Goal: Task Accomplishment & Management: Complete application form

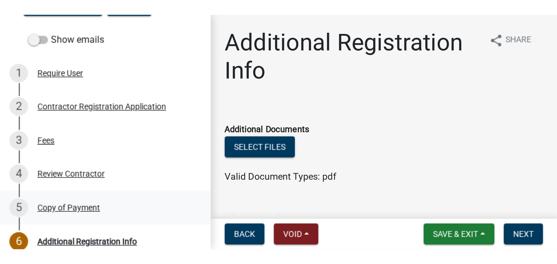
scroll to position [87, 0]
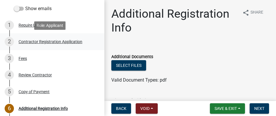
click at [71, 41] on div "Contractor Registration Application" at bounding box center [51, 42] width 64 height 4
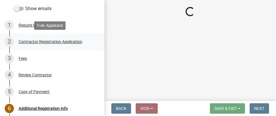
click at [71, 41] on div "Contractor Registration Application" at bounding box center [51, 42] width 64 height 4
select select "IN"
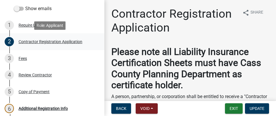
select select "IN"
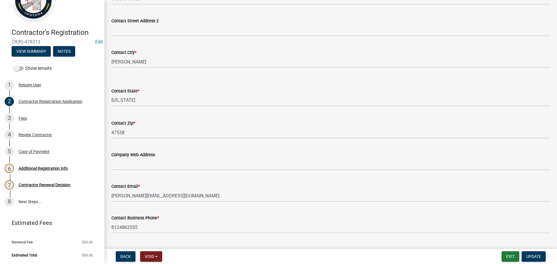
scroll to position [435, 0]
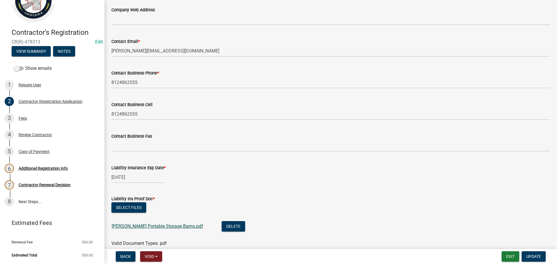
click at [150, 116] on link "[PERSON_NAME] Portable Storage Barns.pdf" at bounding box center [157, 227] width 91 height 6
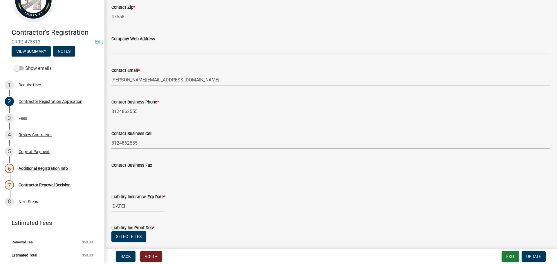
scroll to position [406, 0]
click at [41, 116] on div "Copy of Payment" at bounding box center [34, 152] width 31 height 4
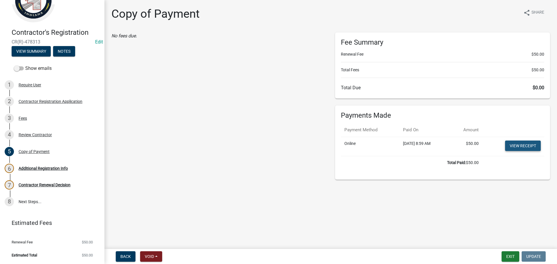
click at [276, 116] on link "View receipt" at bounding box center [523, 146] width 36 height 10
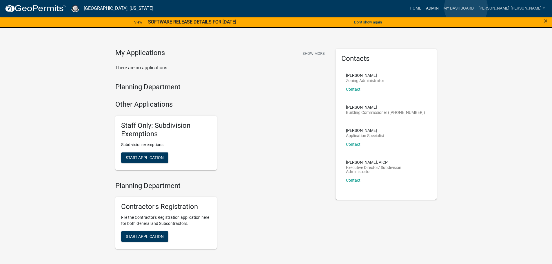
click at [441, 8] on link "Admin" at bounding box center [432, 8] width 17 height 11
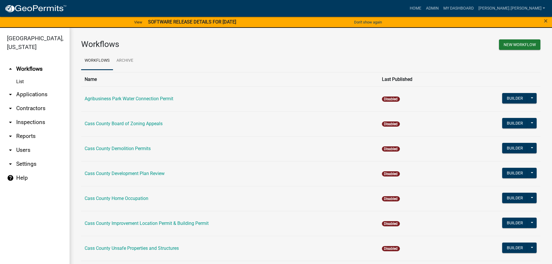
click at [23, 88] on link "arrow_drop_down Applications" at bounding box center [35, 95] width 70 height 14
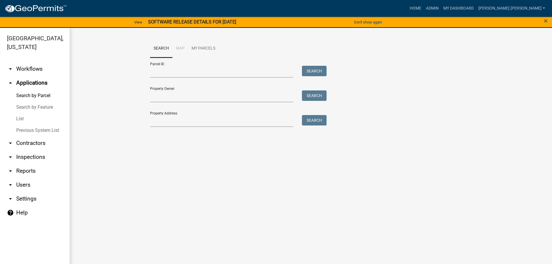
click at [19, 113] on link "List" at bounding box center [35, 119] width 70 height 12
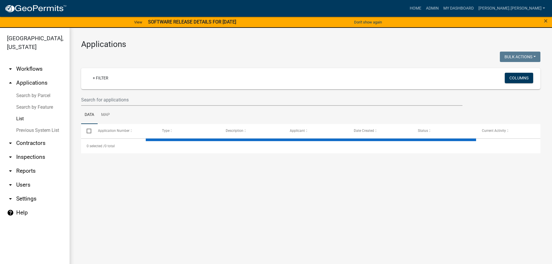
select select "3: 100"
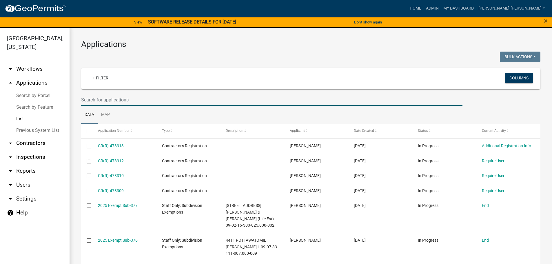
click at [114, 98] on input "text" at bounding box center [272, 100] width 382 height 12
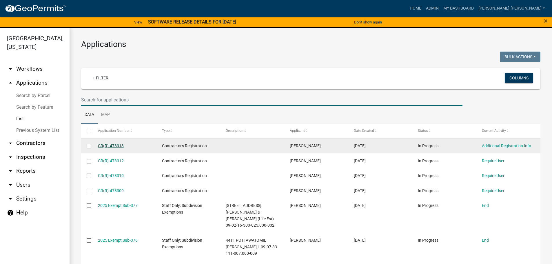
click at [102, 145] on link "CR(R)-478313" at bounding box center [111, 146] width 26 height 5
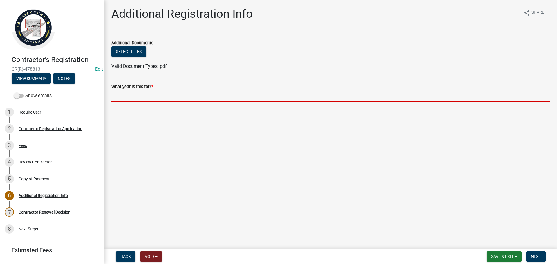
click at [124, 96] on input "text" at bounding box center [330, 96] width 438 height 12
type input "2025"
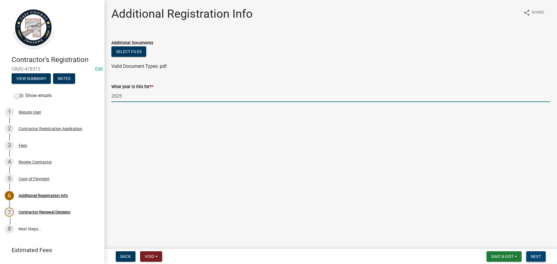
click at [533, 255] on span "Next" at bounding box center [536, 256] width 10 height 5
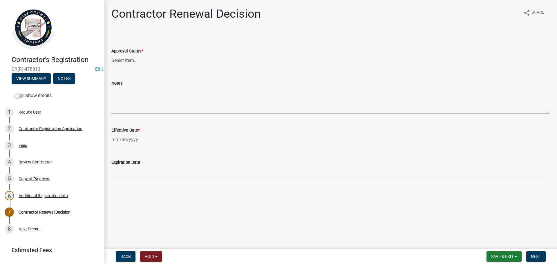
click at [125, 63] on select "Select Item... Approved Denied" at bounding box center [330, 61] width 438 height 12
click at [111, 55] on select "Select Item... Approved Denied" at bounding box center [330, 61] width 438 height 12
select select "30db8998-795d-4bbe-8e49-f1ade8865815"
click at [128, 147] on wm-data-entity-input "Effective Date *" at bounding box center [330, 135] width 438 height 32
click at [128, 137] on div at bounding box center [137, 140] width 53 height 12
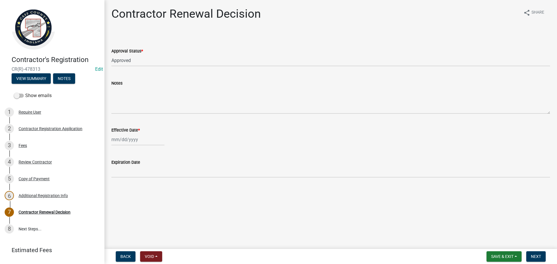
select select "9"
select select "2025"
click at [118, 188] on div "15" at bounding box center [117, 188] width 9 height 9
type input "09/15/2025"
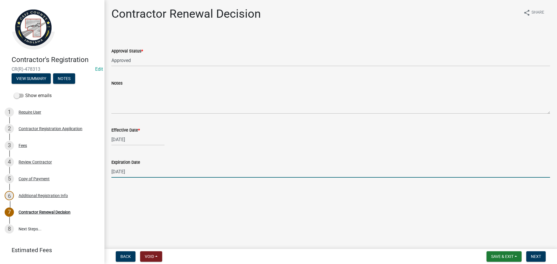
click at [117, 169] on input "12/31/2025" at bounding box center [330, 172] width 438 height 12
click at [123, 171] on input "09/31/2025" at bounding box center [330, 172] width 438 height 12
click at [136, 171] on input "09/13/2025" at bounding box center [330, 172] width 438 height 12
type input "[DATE]"
click at [533, 255] on span "Next" at bounding box center [536, 256] width 10 height 5
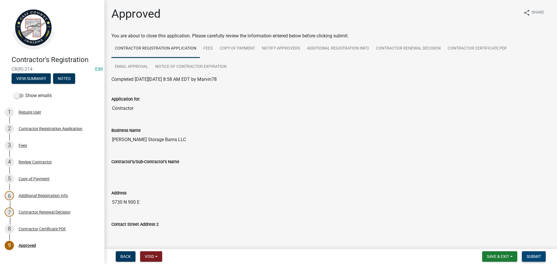
click at [533, 255] on span "Submit" at bounding box center [533, 256] width 15 height 5
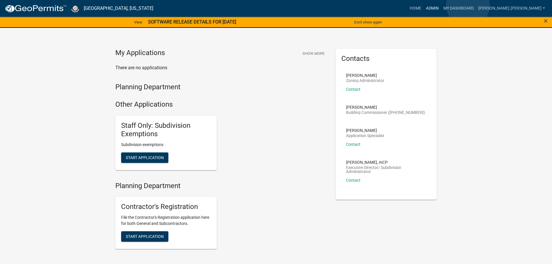
click at [441, 6] on link "Admin" at bounding box center [432, 8] width 17 height 11
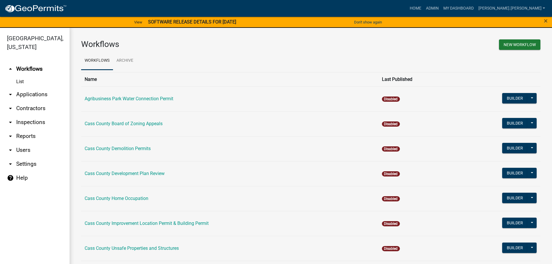
click at [28, 102] on link "arrow_drop_down Contractors" at bounding box center [35, 109] width 70 height 14
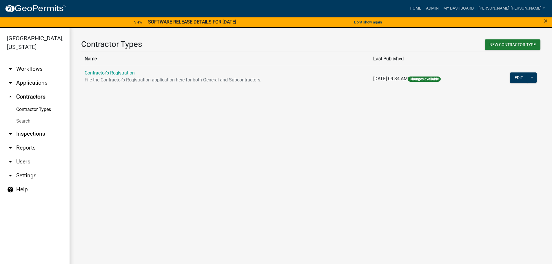
click at [26, 115] on link "Search" at bounding box center [35, 121] width 70 height 12
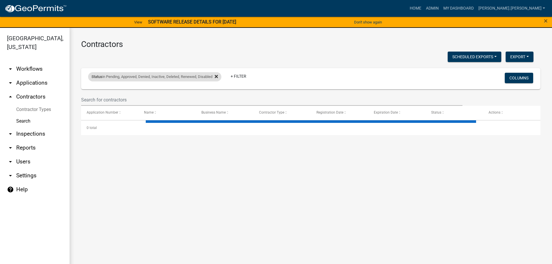
select select "3: 100"
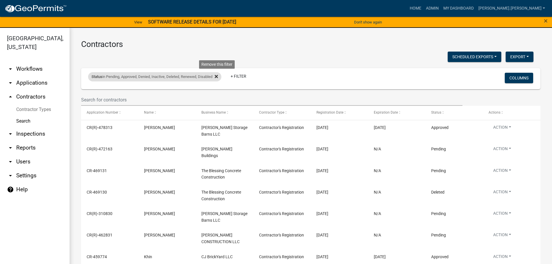
click at [218, 77] on icon at bounding box center [216, 76] width 3 height 3
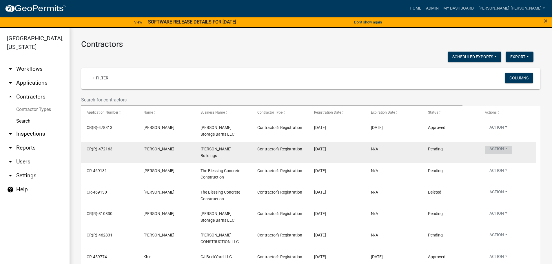
click at [493, 146] on button "Action" at bounding box center [498, 150] width 27 height 8
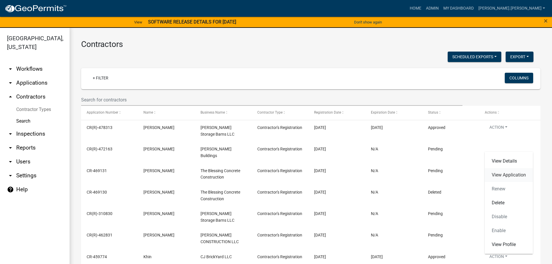
click at [502, 177] on link "View Application" at bounding box center [509, 175] width 48 height 14
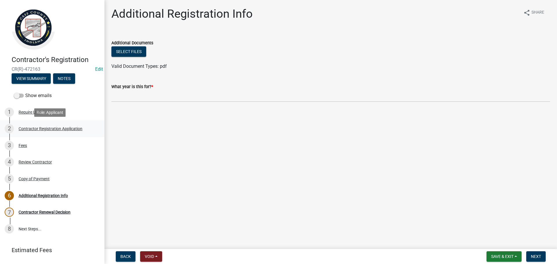
click at [71, 129] on div "Contractor Registration Application" at bounding box center [51, 129] width 64 height 4
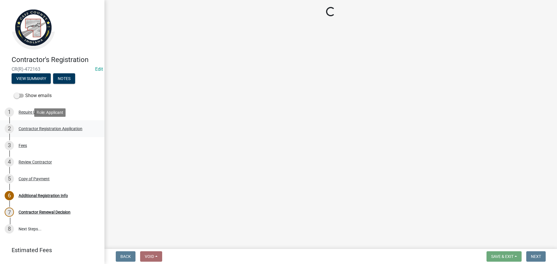
select select "IL"
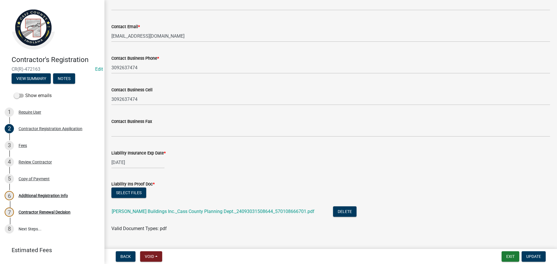
scroll to position [463, 0]
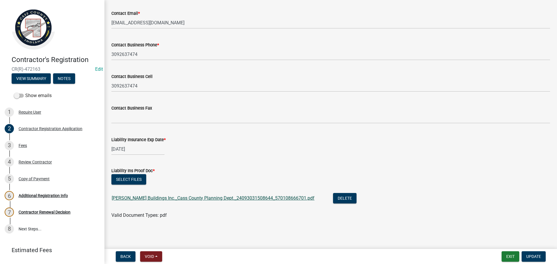
click at [167, 198] on link "Morton Buildings Inc._Cass County Planning Dept._24093031508644_570108666701.pdf" at bounding box center [213, 198] width 203 height 6
click at [200, 198] on link "Morton Buildings Inc._Cass County Planning Dept._24093031508644_570108666701.pdf" at bounding box center [213, 198] width 203 height 6
click at [64, 127] on div "Contractor Registration Application" at bounding box center [51, 129] width 64 height 4
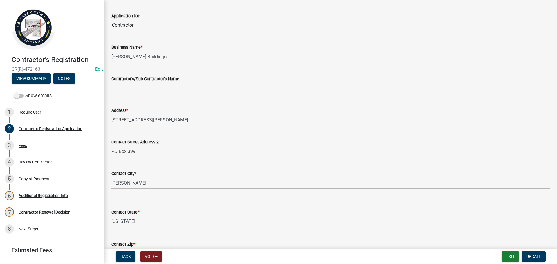
scroll to position [202, 0]
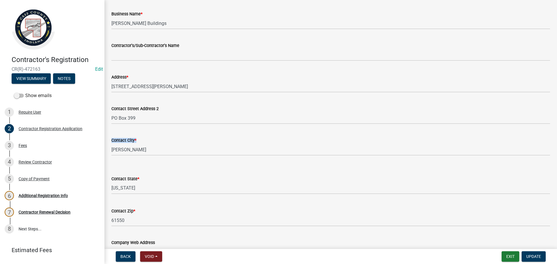
drag, startPoint x: 210, startPoint y: 116, endPoint x: 200, endPoint y: 144, distance: 29.3
click at [200, 144] on form "Contact City * Morton" at bounding box center [330, 146] width 438 height 19
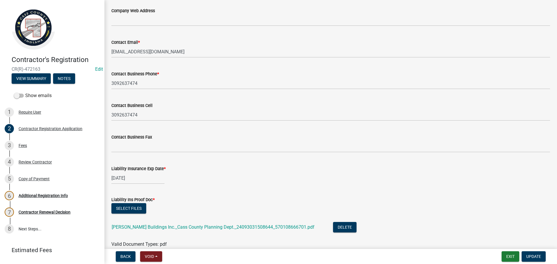
scroll to position [434, 0]
click at [27, 181] on div "Copy of Payment" at bounding box center [34, 179] width 31 height 4
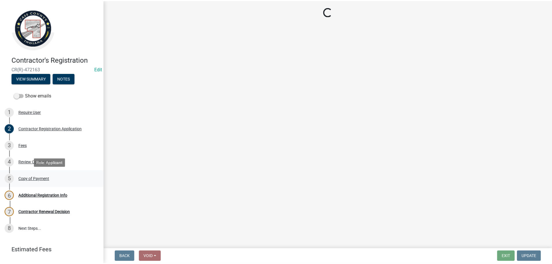
scroll to position [0, 0]
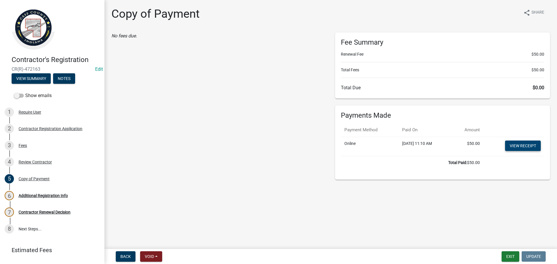
click at [528, 148] on link "View receipt" at bounding box center [523, 146] width 36 height 10
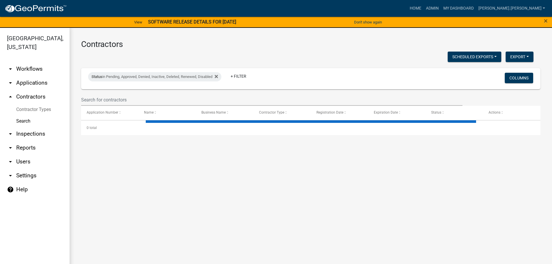
select select "3: 100"
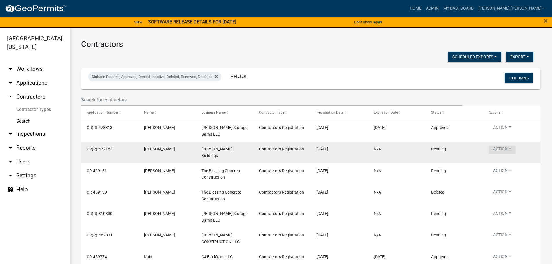
click at [499, 146] on button "Action" at bounding box center [502, 150] width 27 height 8
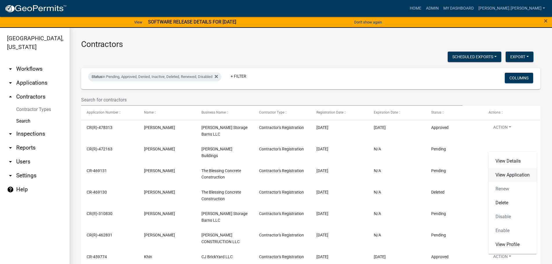
click at [501, 175] on link "View Application" at bounding box center [513, 175] width 48 height 14
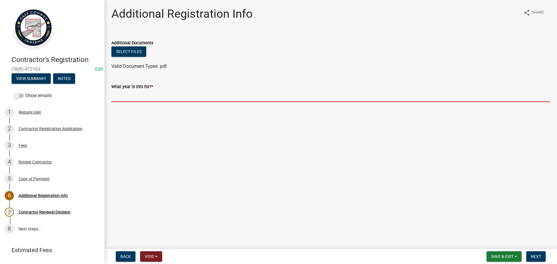
click at [122, 100] on input "text" at bounding box center [330, 96] width 438 height 12
type input "2025"
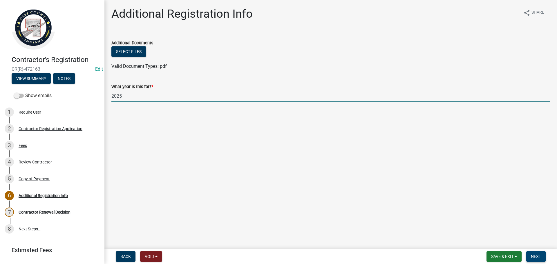
click at [532, 256] on span "Next" at bounding box center [536, 256] width 10 height 5
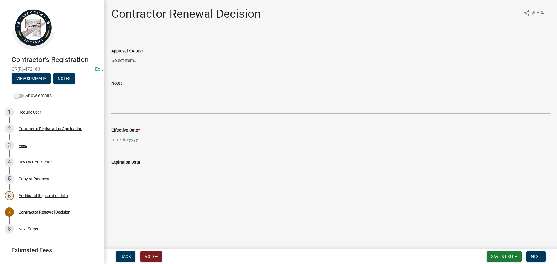
click at [118, 61] on select "Select Item... Approved Denied" at bounding box center [330, 61] width 438 height 12
click at [111, 55] on select "Select Item... Approved Denied" at bounding box center [330, 61] width 438 height 12
select select "30db8998-795d-4bbe-8e49-f1ade8865815"
click at [139, 137] on div at bounding box center [137, 140] width 53 height 12
select select "9"
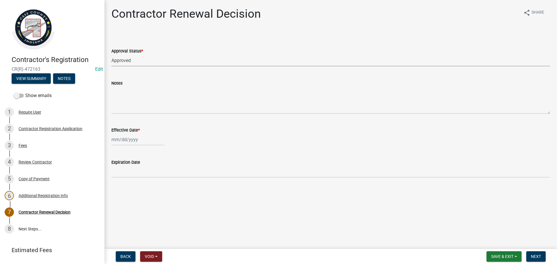
select select "2025"
click at [118, 188] on div "15" at bounding box center [117, 188] width 9 height 9
type input "09/15/2025"
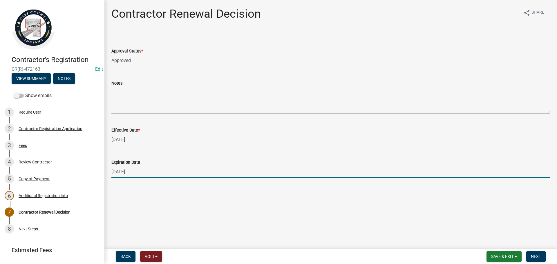
click at [116, 173] on input "12/31/2025" at bounding box center [330, 172] width 438 height 12
click at [122, 173] on input "10/31/2025" at bounding box center [330, 172] width 438 height 12
type input "10/01/2025"
click at [533, 257] on span "Next" at bounding box center [536, 256] width 10 height 5
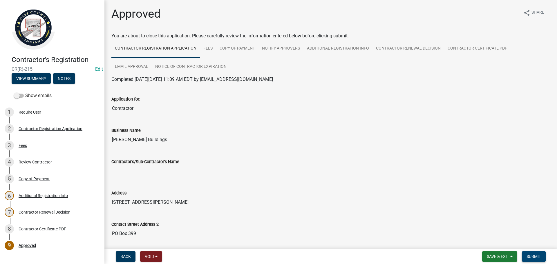
click at [533, 257] on span "Submit" at bounding box center [533, 256] width 15 height 5
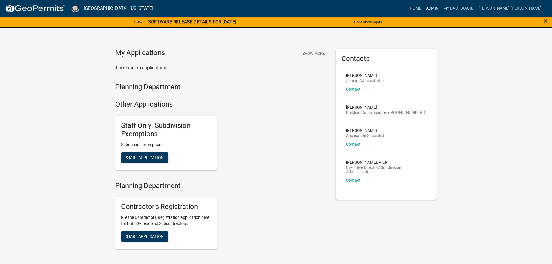
click at [441, 10] on link "Admin" at bounding box center [432, 8] width 17 height 11
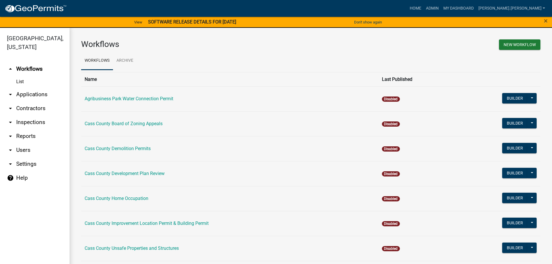
click at [30, 102] on link "arrow_drop_down Contractors" at bounding box center [35, 109] width 70 height 14
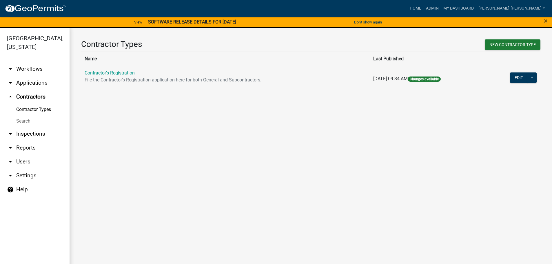
click at [27, 115] on link "Search" at bounding box center [35, 121] width 70 height 12
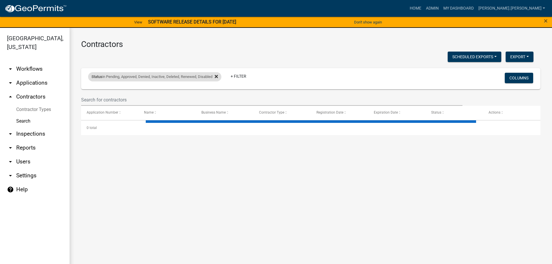
select select "3: 100"
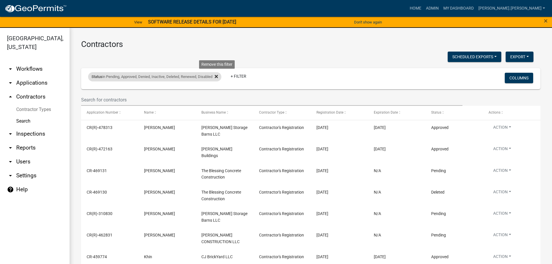
click at [218, 77] on icon at bounding box center [216, 76] width 3 height 3
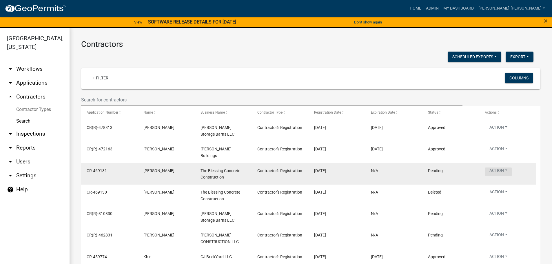
click at [496, 168] on button "Action" at bounding box center [498, 172] width 27 height 8
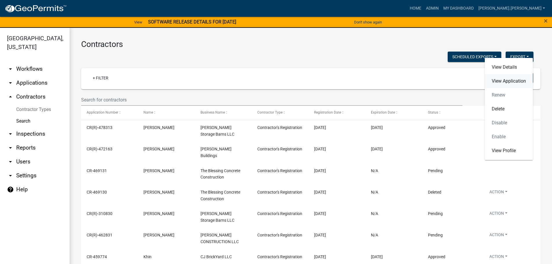
click at [501, 82] on link "View Application" at bounding box center [509, 81] width 48 height 14
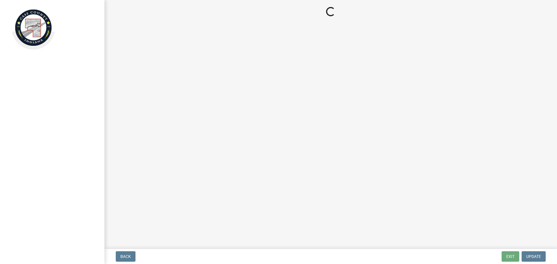
select select "IN"
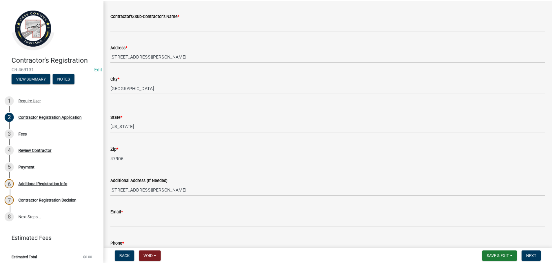
scroll to position [118, 0]
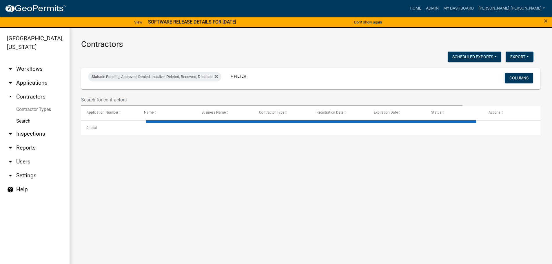
select select "3: 100"
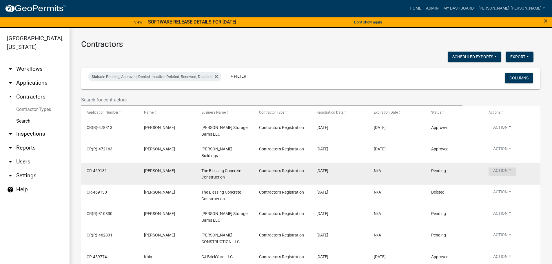
click at [507, 168] on button "Action" at bounding box center [502, 172] width 27 height 8
